Goal: Navigation & Orientation: Find specific page/section

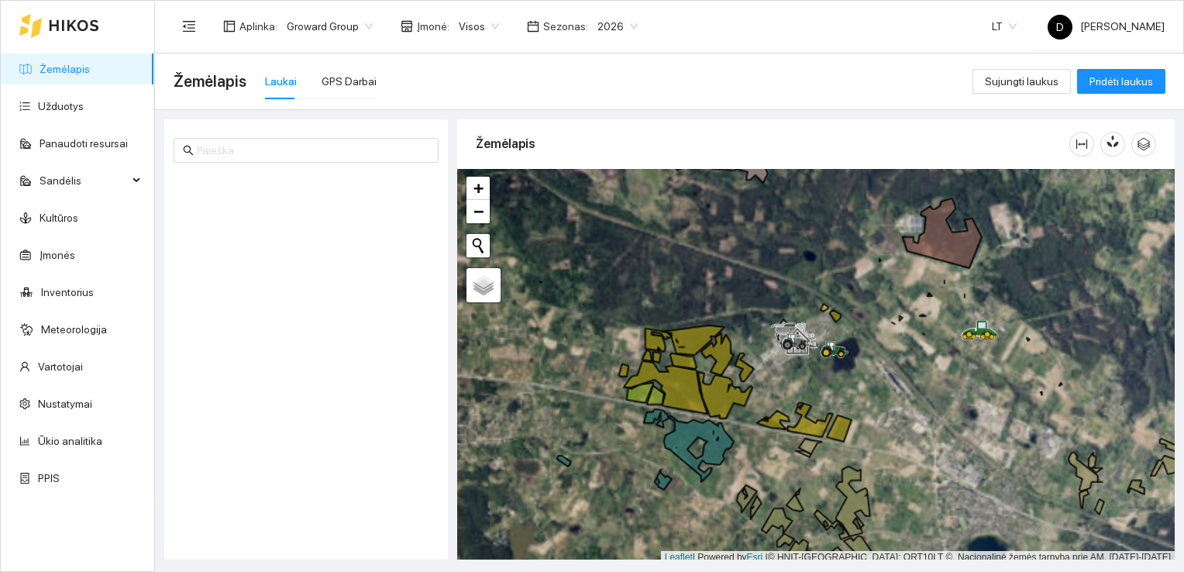
scroll to position [4, 0]
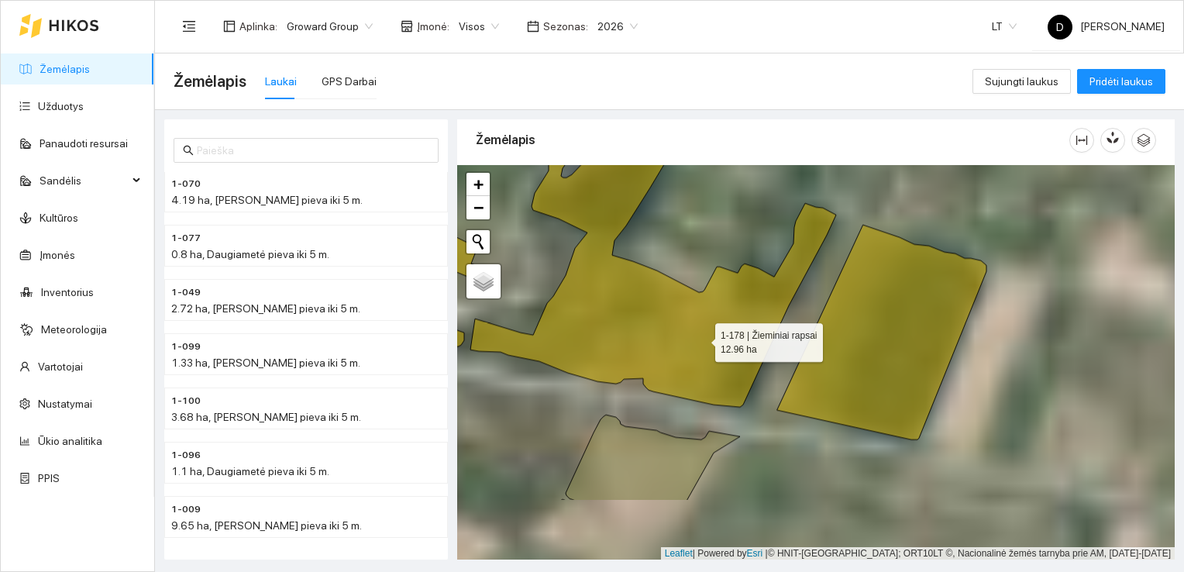
drag, startPoint x: 815, startPoint y: 410, endPoint x: 702, endPoint y: 339, distance: 133.1
click at [702, 339] on icon at bounding box center [653, 267] width 366 height 277
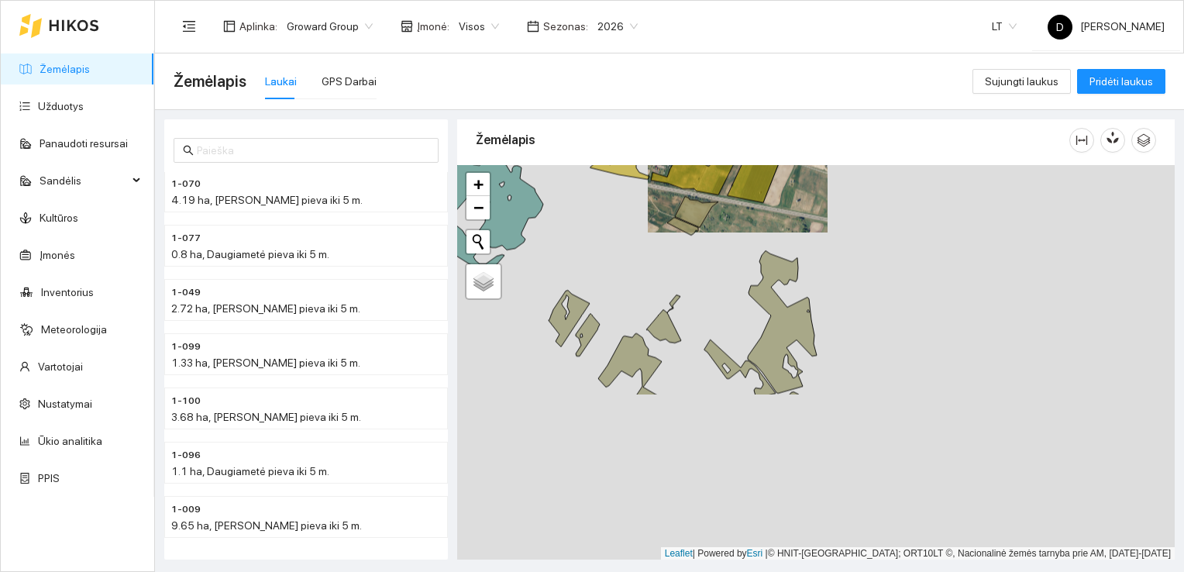
drag, startPoint x: 819, startPoint y: 479, endPoint x: 757, endPoint y: 264, distance: 223.3
click at [757, 264] on icon at bounding box center [782, 321] width 69 height 143
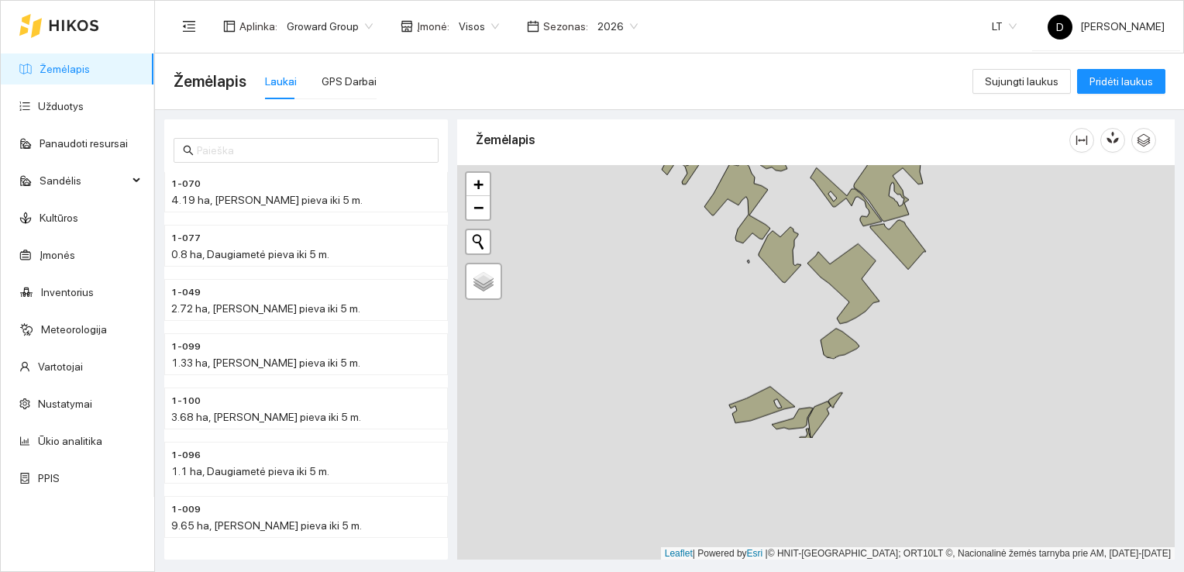
drag, startPoint x: 765, startPoint y: 474, endPoint x: 874, endPoint y: 305, distance: 200.6
click at [874, 305] on div at bounding box center [816, 362] width 718 height 395
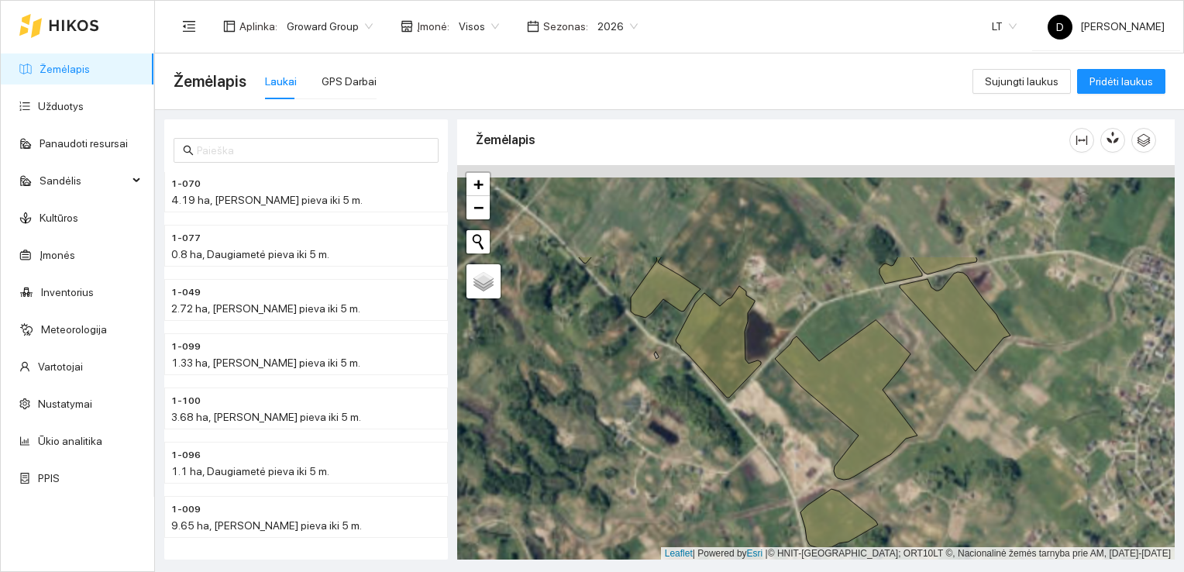
drag, startPoint x: 765, startPoint y: 237, endPoint x: 683, endPoint y: 390, distance: 173.4
click at [683, 390] on div at bounding box center [816, 362] width 718 height 395
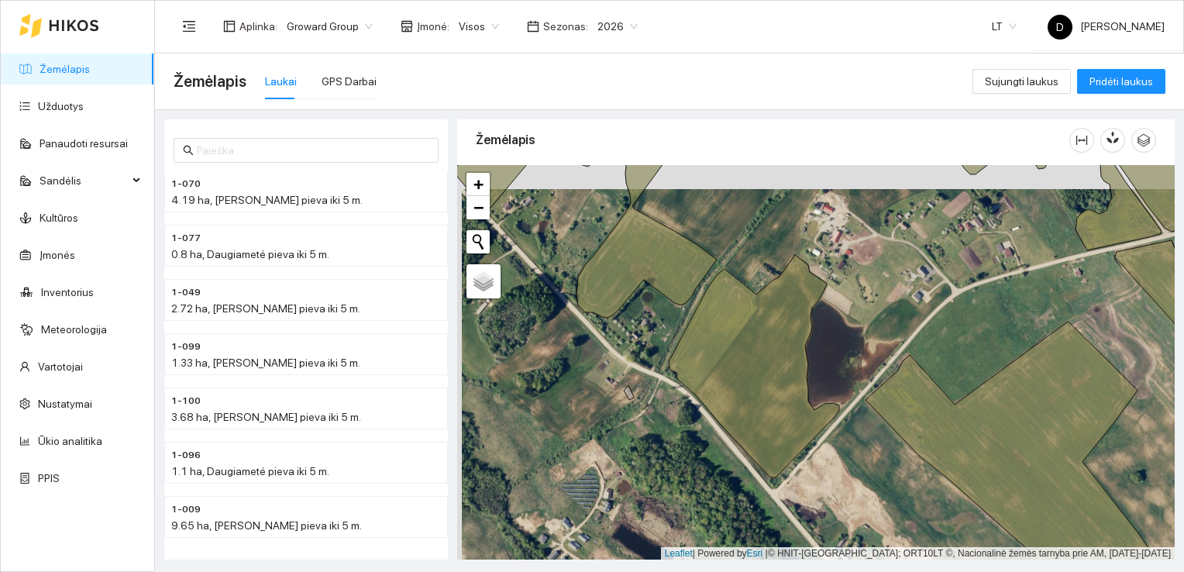
drag, startPoint x: 870, startPoint y: 302, endPoint x: 875, endPoint y: 326, distance: 24.5
click at [875, 326] on div at bounding box center [816, 362] width 718 height 395
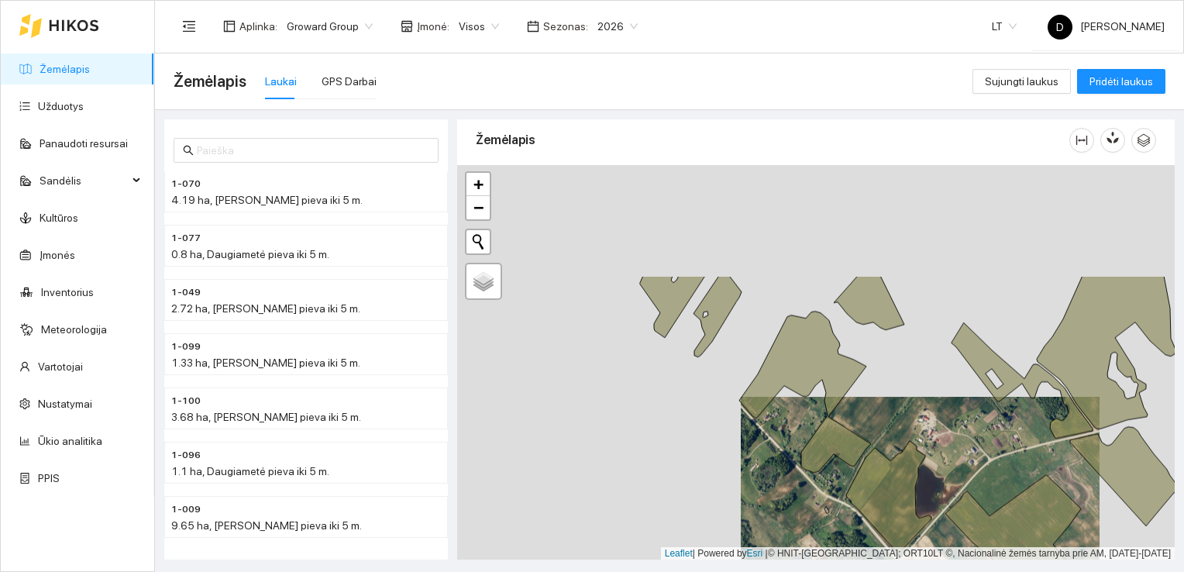
drag, startPoint x: 848, startPoint y: 265, endPoint x: 924, endPoint y: 416, distance: 169.2
click at [924, 416] on div at bounding box center [816, 362] width 718 height 395
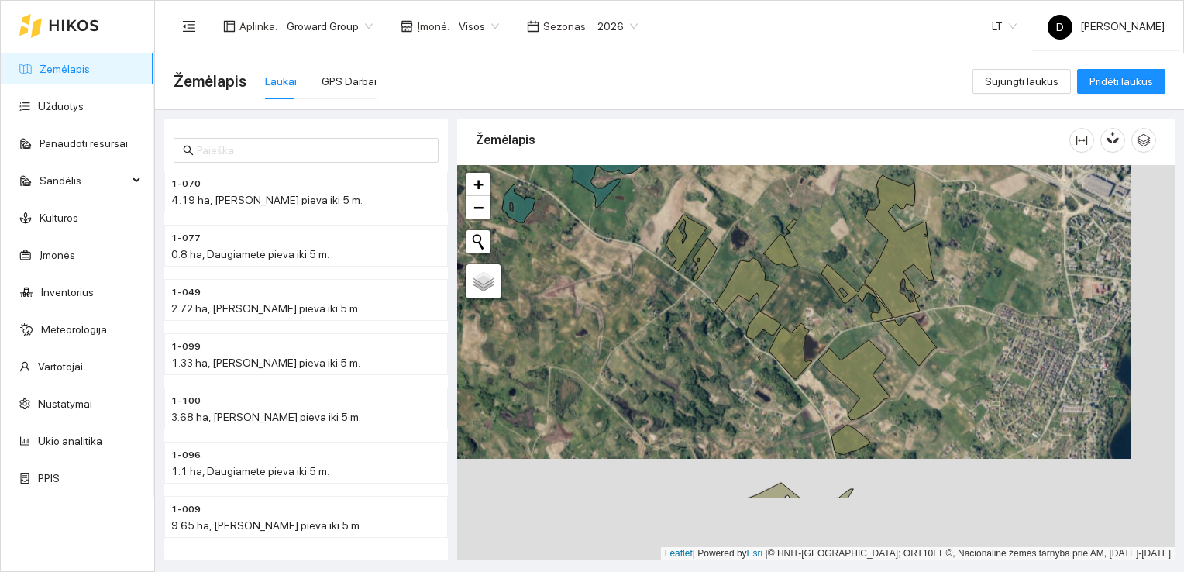
drag, startPoint x: 760, startPoint y: 347, endPoint x: 745, endPoint y: 317, distance: 34.0
click at [745, 317] on div at bounding box center [816, 362] width 718 height 395
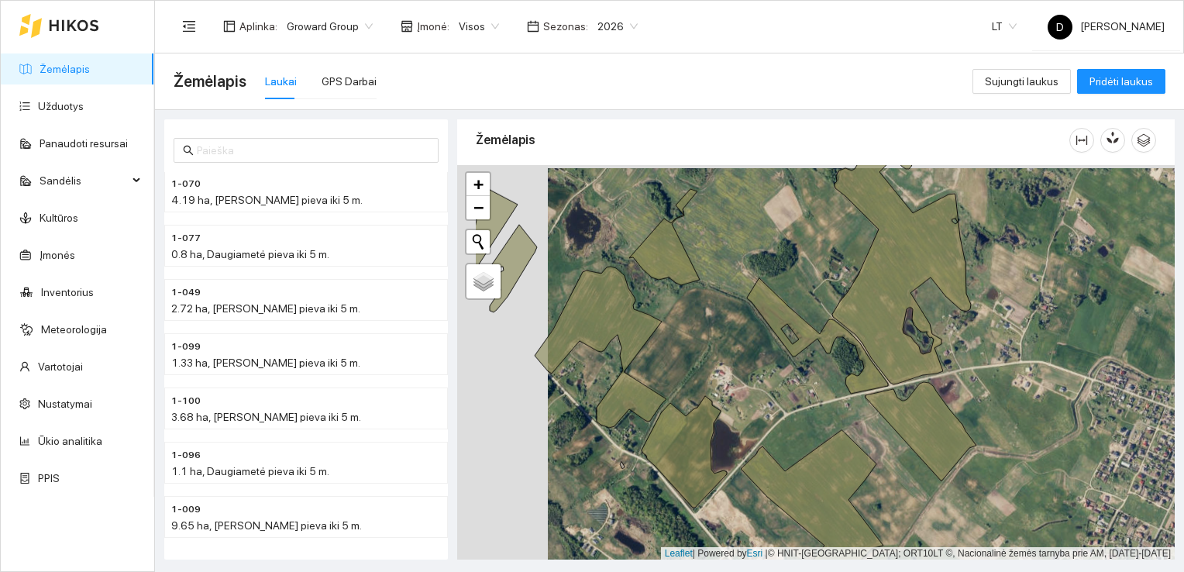
drag, startPoint x: 664, startPoint y: 361, endPoint x: 757, endPoint y: 367, distance: 93.2
click at [757, 367] on div at bounding box center [816, 362] width 718 height 395
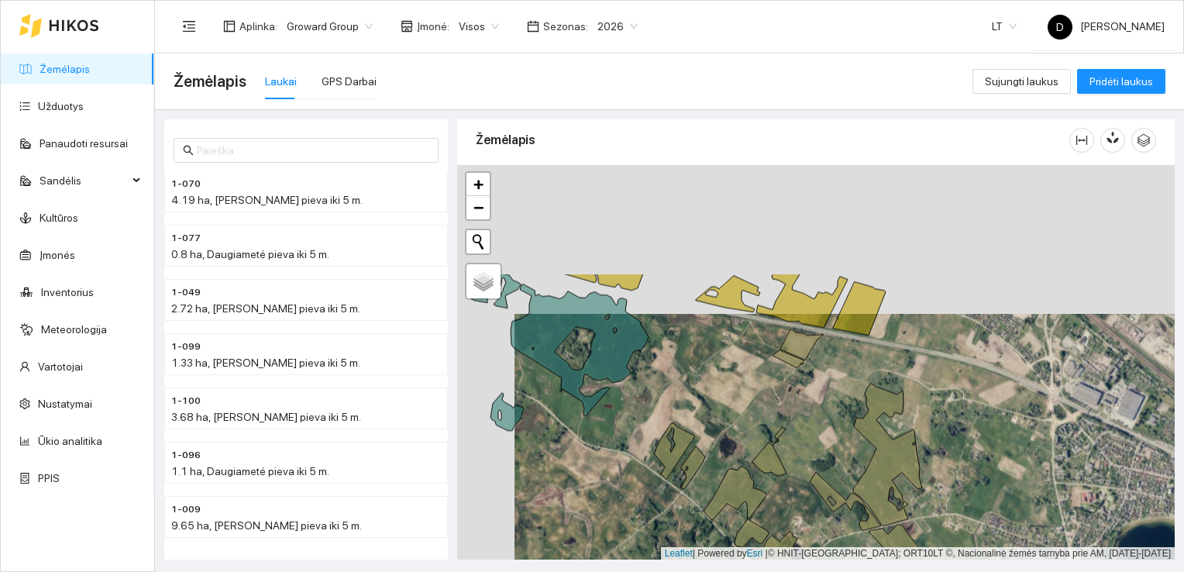
drag, startPoint x: 574, startPoint y: 349, endPoint x: 631, endPoint y: 498, distance: 159.5
click at [631, 498] on div at bounding box center [816, 362] width 718 height 395
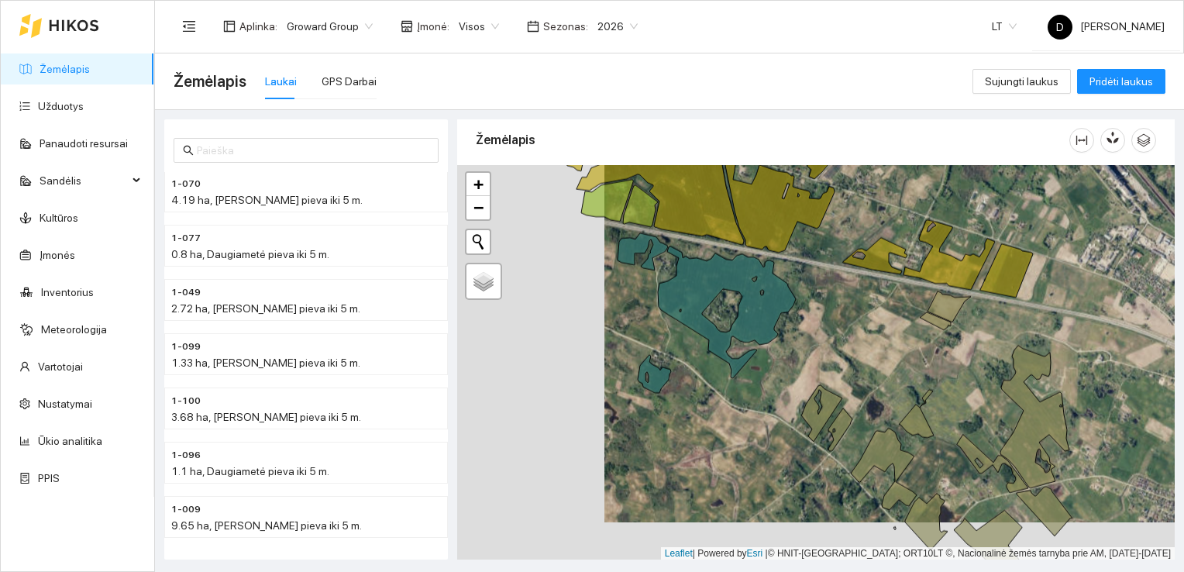
drag, startPoint x: 671, startPoint y: 391, endPoint x: 850, endPoint y: 347, distance: 183.5
click at [850, 347] on div at bounding box center [816, 362] width 718 height 395
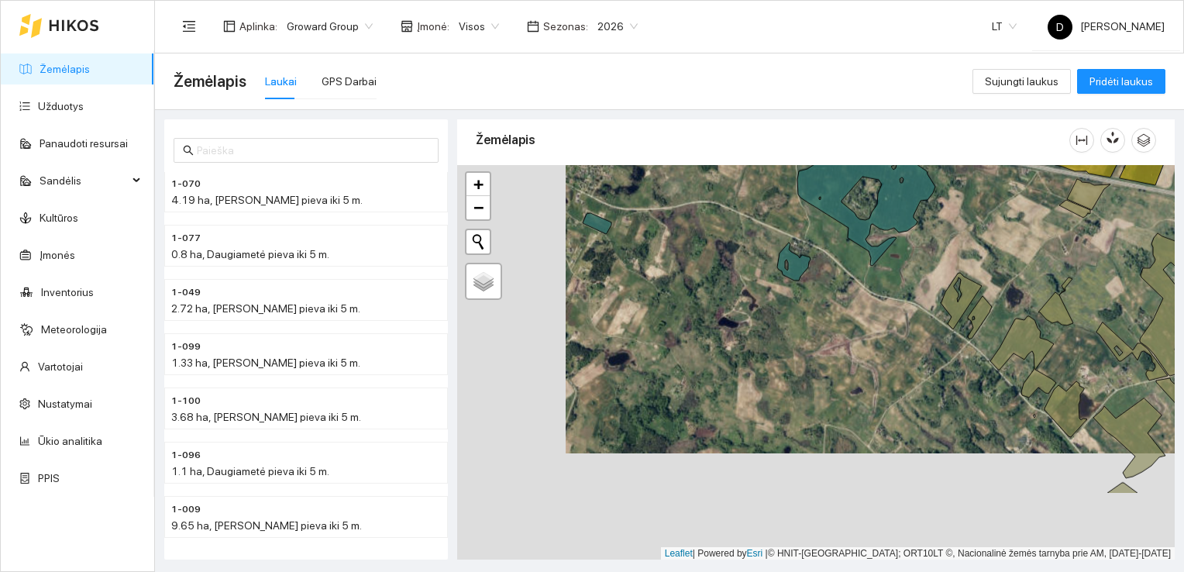
drag, startPoint x: 679, startPoint y: 423, endPoint x: 788, endPoint y: 316, distance: 152.4
click at [788, 316] on div at bounding box center [816, 362] width 718 height 395
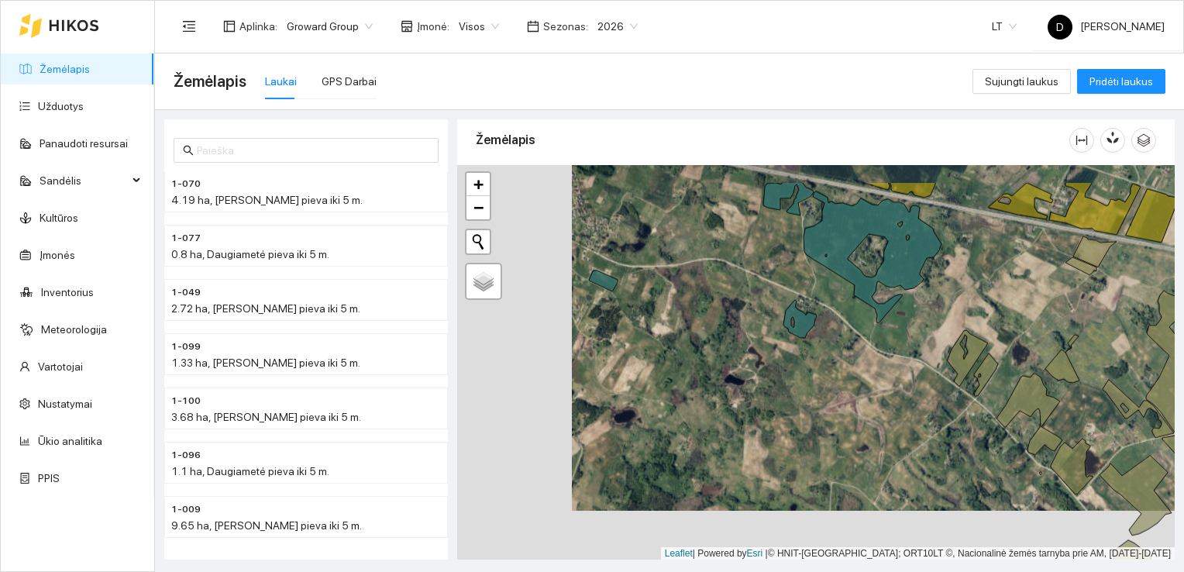
drag, startPoint x: 788, startPoint y: 348, endPoint x: 802, endPoint y: 402, distance: 55.3
click at [802, 402] on div at bounding box center [816, 362] width 718 height 395
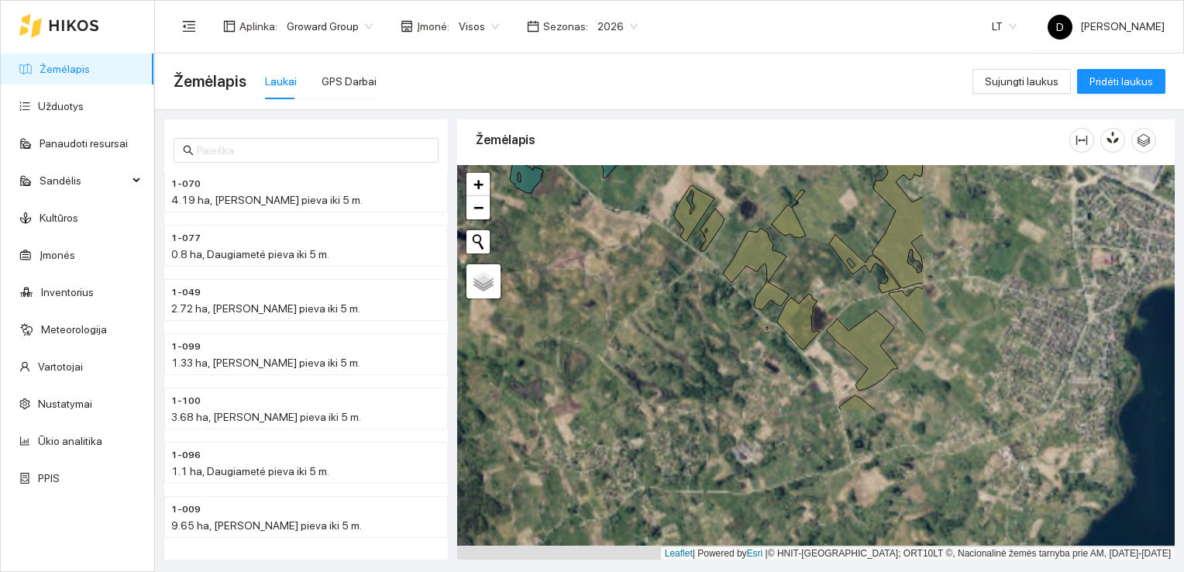
drag, startPoint x: 937, startPoint y: 476, endPoint x: 614, endPoint y: 286, distance: 374.9
click at [614, 286] on div at bounding box center [816, 362] width 718 height 395
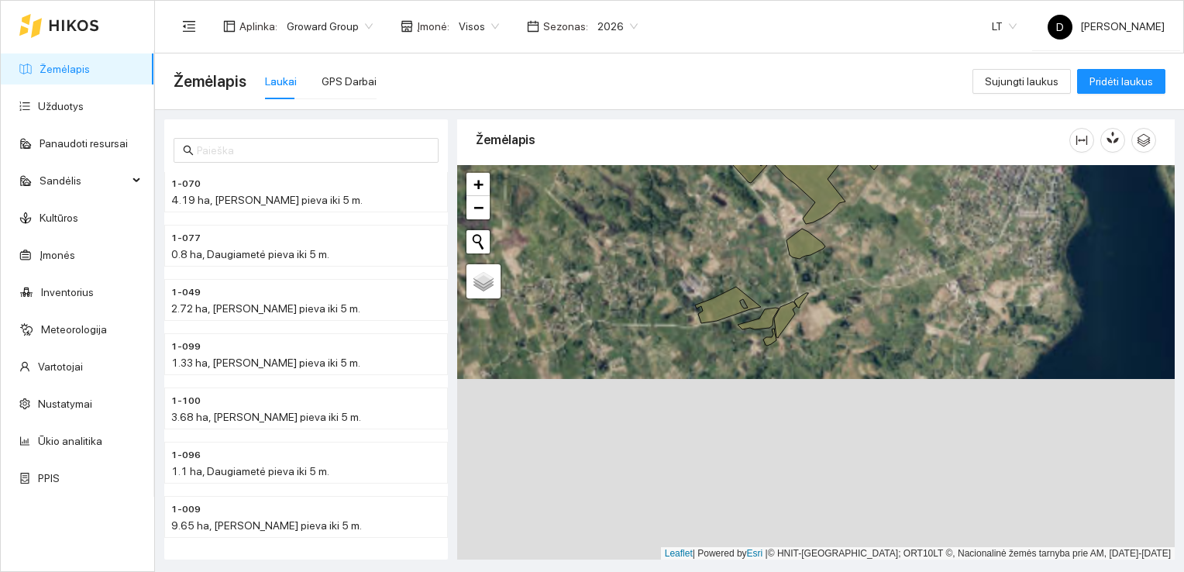
drag, startPoint x: 736, startPoint y: 415, endPoint x: 690, endPoint y: 284, distance: 139.0
click at [691, 283] on div at bounding box center [816, 362] width 718 height 395
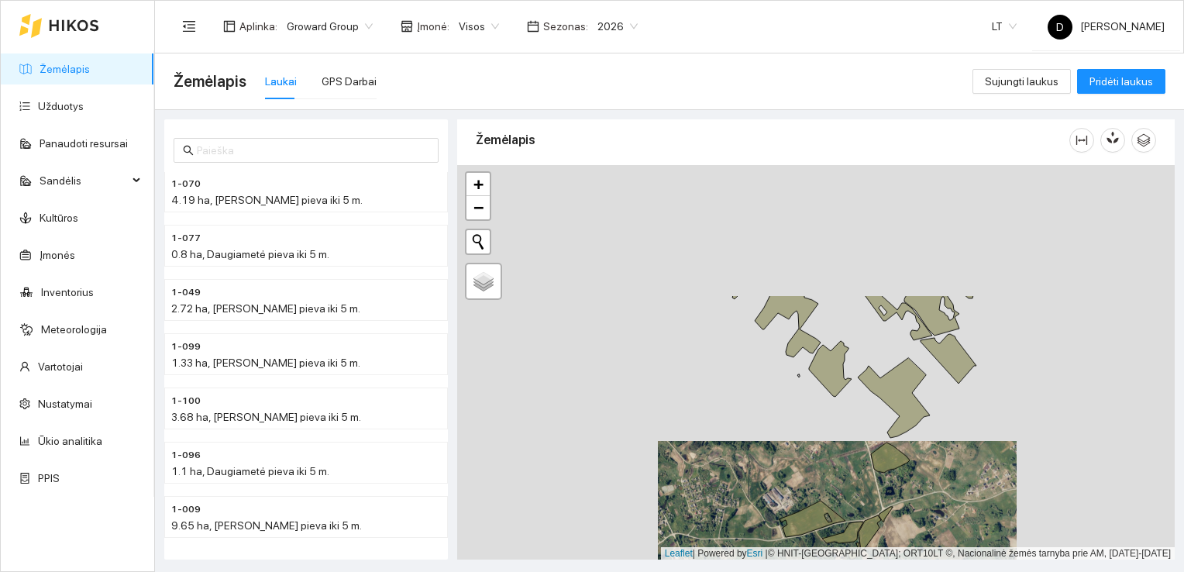
drag, startPoint x: 798, startPoint y: 281, endPoint x: 831, endPoint y: 456, distance: 178.3
click at [831, 456] on div at bounding box center [816, 362] width 718 height 395
